Goal: Task Accomplishment & Management: Manage account settings

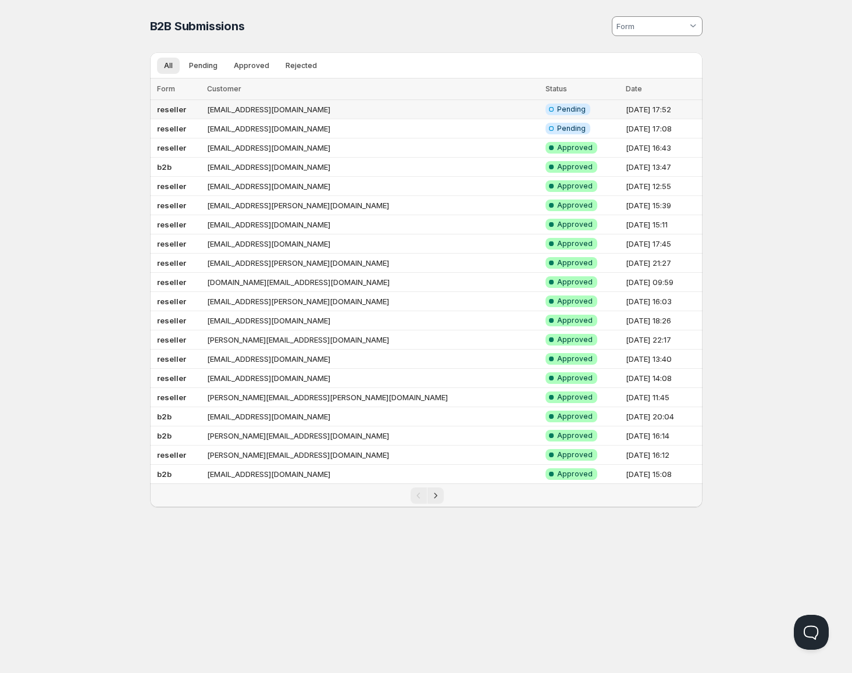
click at [340, 105] on td "[EMAIL_ADDRESS][DOMAIN_NAME]" at bounding box center [373, 109] width 338 height 19
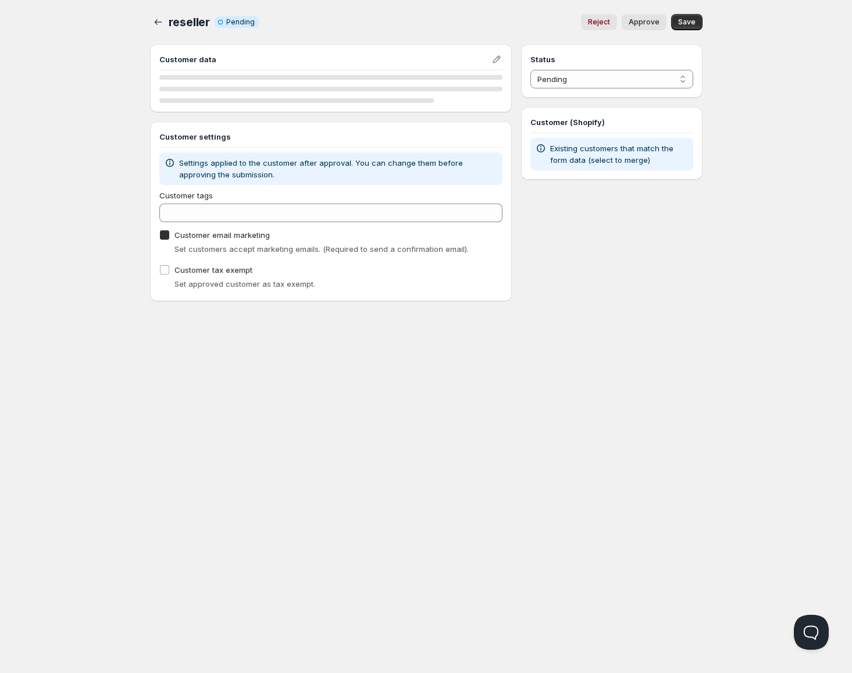
checkbox input "true"
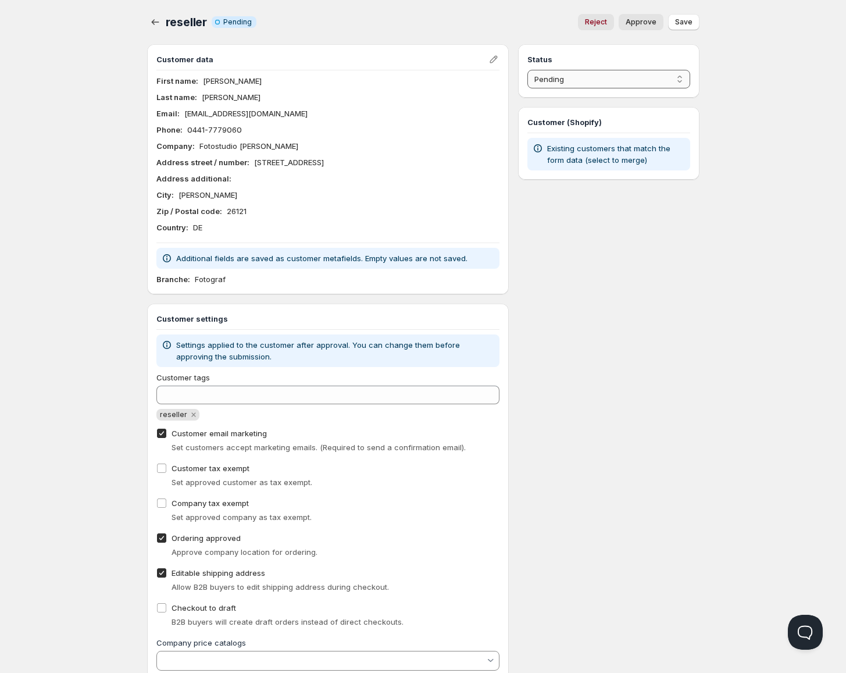
click at [619, 77] on select "Pending Approved Rejected Ignored Spam" at bounding box center [609, 79] width 162 height 19
select select "1"
click at [528, 70] on select "Pending Approved Rejected Ignored Spam" at bounding box center [609, 79] width 162 height 19
click at [677, 19] on span "Save" at bounding box center [683, 21] width 17 height 9
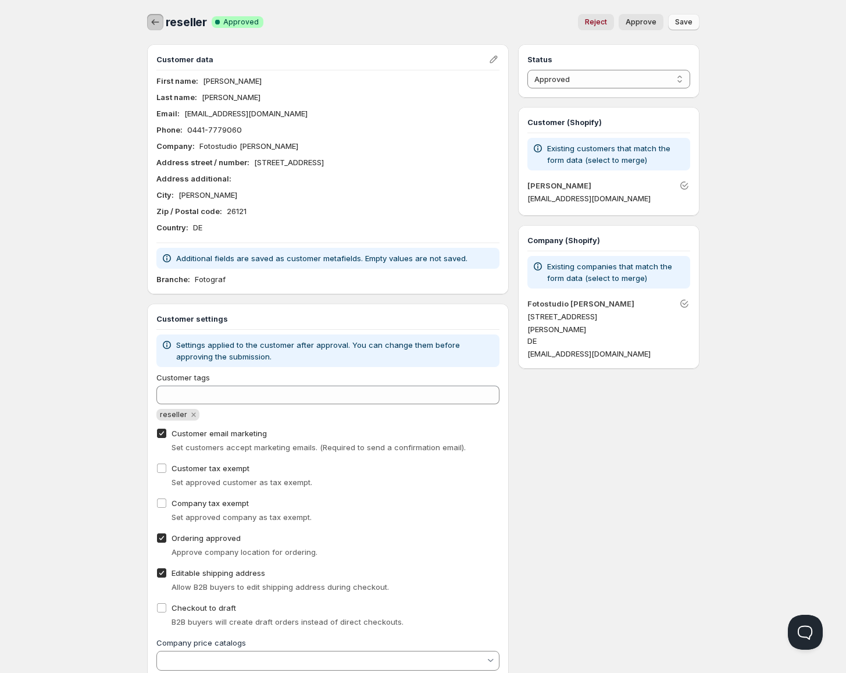
click at [150, 20] on icon "button" at bounding box center [156, 22] width 12 height 12
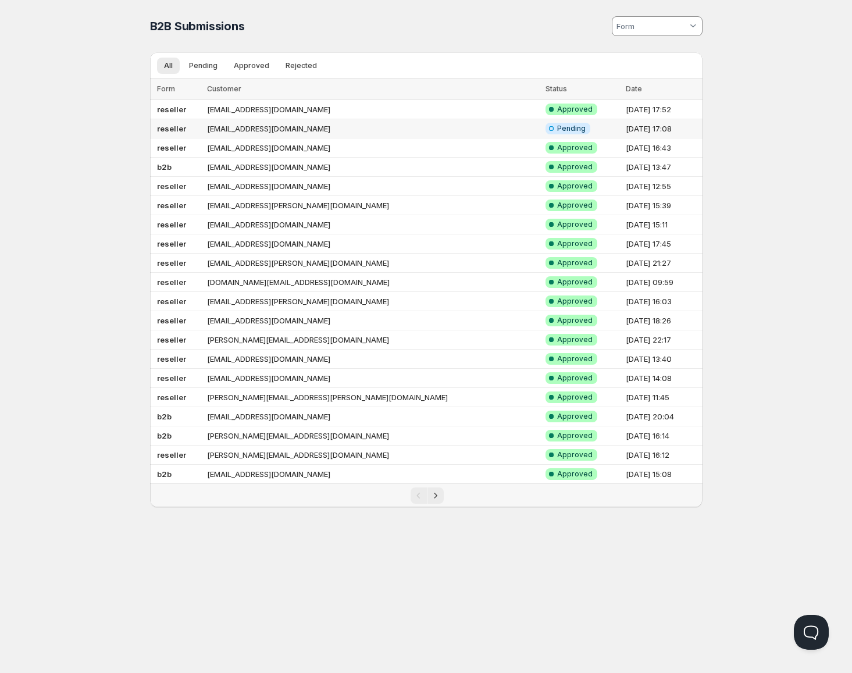
click at [347, 124] on td "[EMAIL_ADDRESS][DOMAIN_NAME]" at bounding box center [373, 128] width 338 height 19
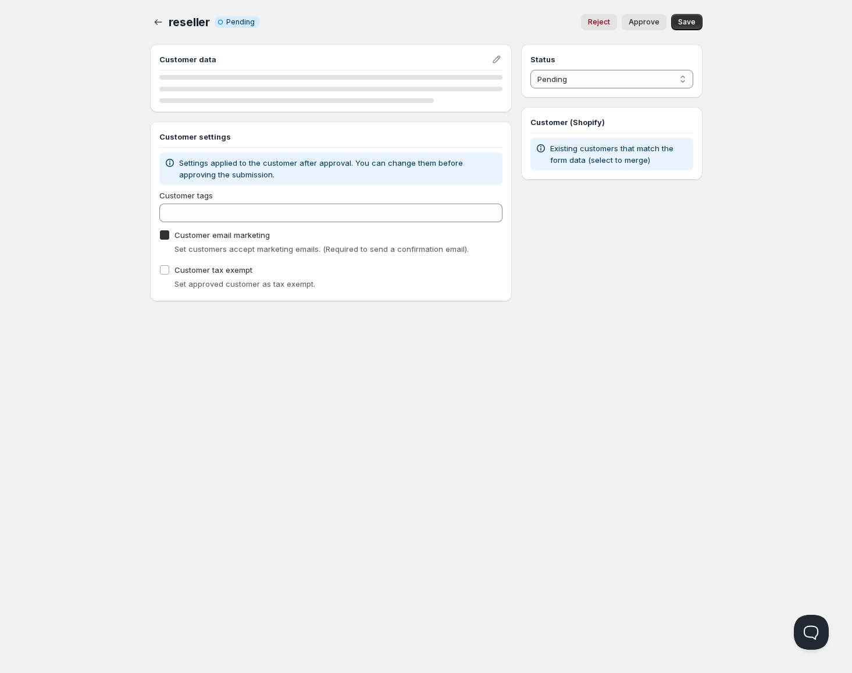
checkbox input "true"
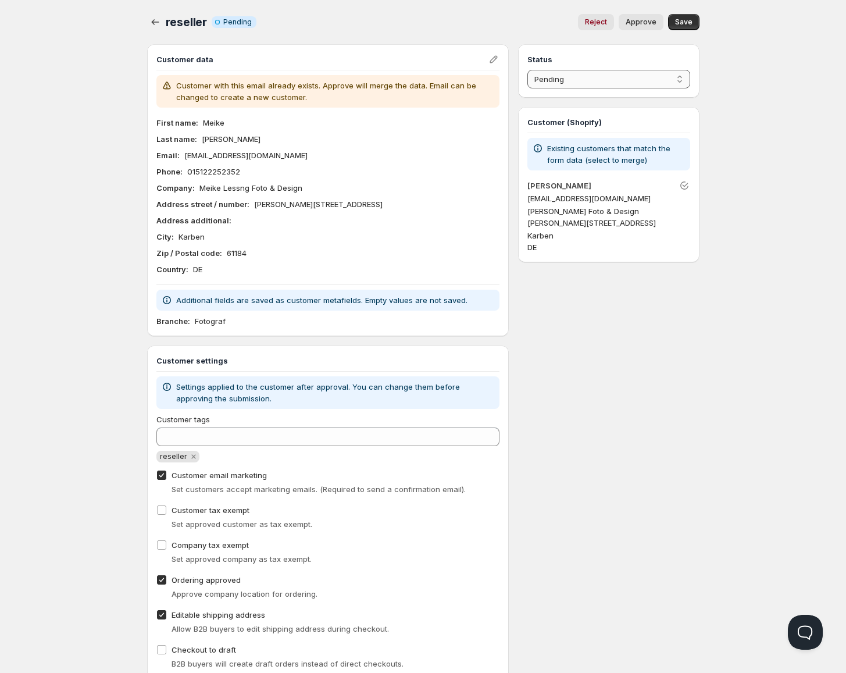
click at [632, 79] on select "Pending Approved Rejected Ignored Spam" at bounding box center [609, 79] width 162 height 19
select select "1"
click at [528, 70] on select "Pending Approved Rejected Ignored Spam" at bounding box center [609, 79] width 162 height 19
click at [727, 51] on div "Home Pricing Price lists Checkout Forms Submissions Settings Features Plans res…" at bounding box center [423, 383] width 846 height 766
click at [700, 20] on div "reseller. This page is ready reseller Info Incomplete Pending Reject Approve Mo…" at bounding box center [423, 368] width 581 height 736
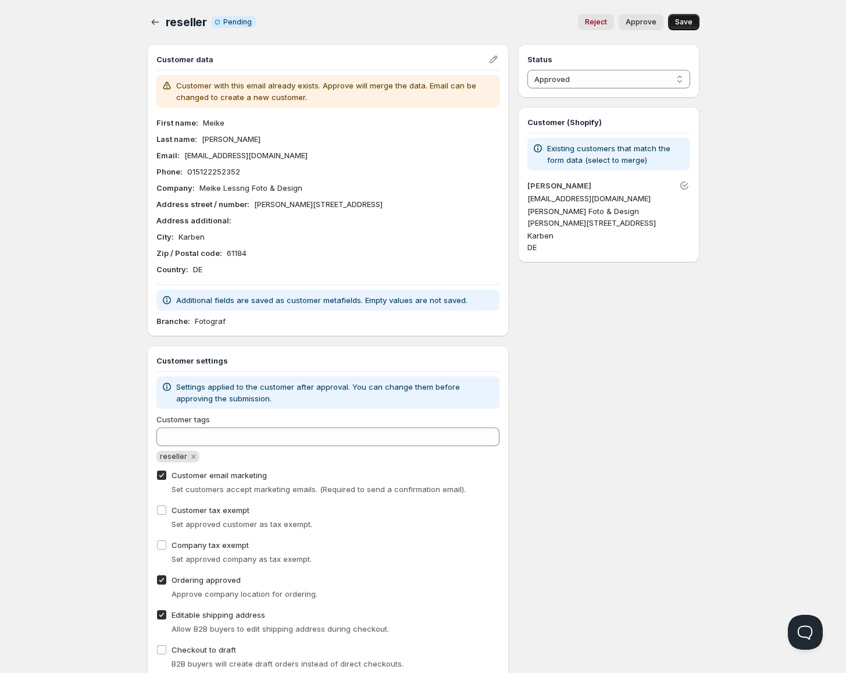
click at [695, 22] on button "Save" at bounding box center [683, 22] width 31 height 16
